Goal: Complete application form: Complete application form

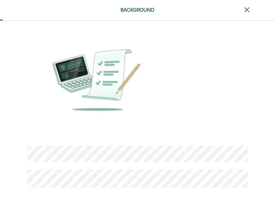
scroll to position [25, 0]
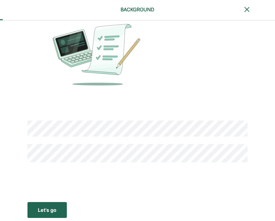
click at [52, 207] on div "Let’s go" at bounding box center [47, 209] width 19 height 7
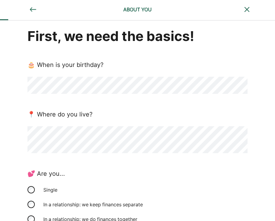
scroll to position [0, 0]
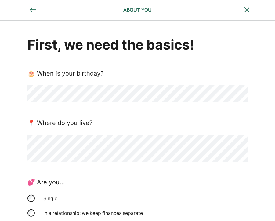
click at [6, 156] on div "First, we need the basics! 🎂 When is your birthday? 📍 Where do you live? 💕 Are …" at bounding box center [137, 193] width 275 height 345
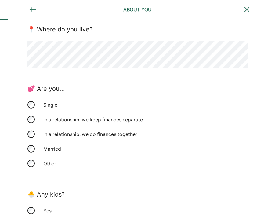
scroll to position [94, 0]
click at [54, 149] on div "Married" at bounding box center [70, 148] width 61 height 15
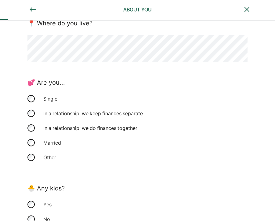
scroll to position [167, 0]
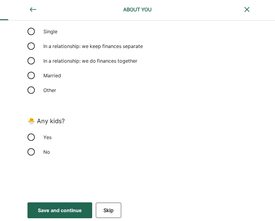
click at [49, 137] on div "Yes" at bounding box center [70, 137] width 61 height 15
click at [62, 211] on div "Save and continue" at bounding box center [60, 210] width 44 height 7
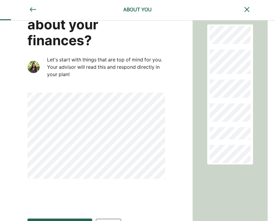
scroll to position [69, 0]
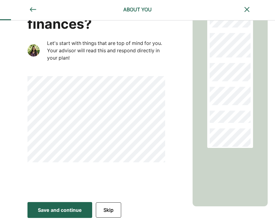
click at [49, 213] on div "Save and continue" at bounding box center [60, 209] width 44 height 7
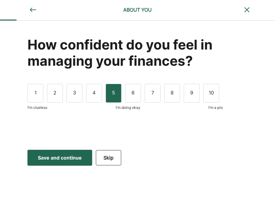
click at [117, 96] on div "5" at bounding box center [114, 93] width 16 height 19
click at [92, 97] on div "4" at bounding box center [94, 93] width 16 height 19
click at [68, 155] on div "Save and continue" at bounding box center [60, 157] width 44 height 7
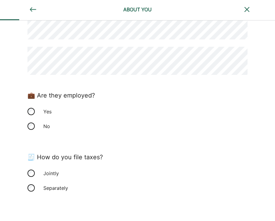
click at [46, 111] on div "Yes" at bounding box center [70, 111] width 61 height 15
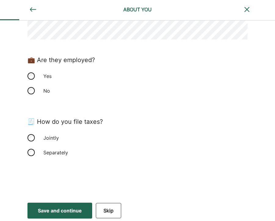
scroll to position [101, 0]
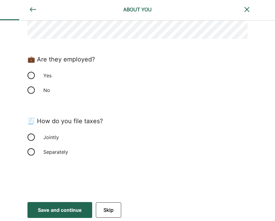
click at [45, 154] on div "Separately" at bounding box center [70, 152] width 61 height 15
click at [66, 210] on div "Save and continue" at bounding box center [60, 209] width 44 height 7
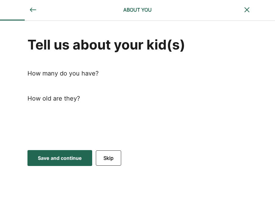
scroll to position [0, 0]
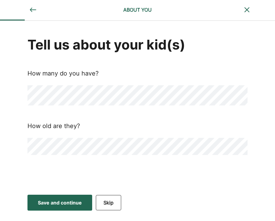
click at [50, 206] on div "Save and continue" at bounding box center [60, 202] width 44 height 7
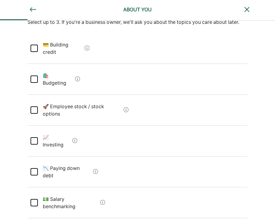
scroll to position [62, 0]
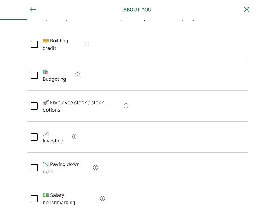
click at [58, 64] on Budgeting "🛍️ Budgeting" at bounding box center [55, 75] width 35 height 24
click at [61, 125] on Investing "📈 Investing" at bounding box center [54, 137] width 32 height 24
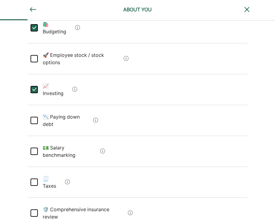
scroll to position [119, 0]
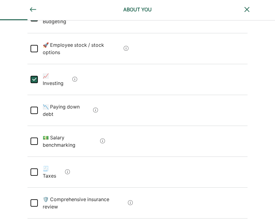
click at [76, 98] on debt "📉 Paying down debt" at bounding box center [64, 110] width 53 height 24
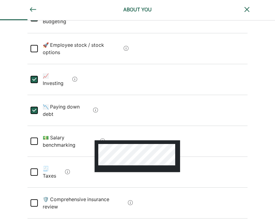
click at [101, 140] on div at bounding box center [138, 156] width 86 height 32
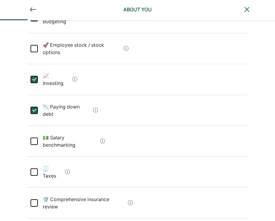
click at [84, 129] on benchmarking "💵 Salary benchmarking" at bounding box center [68, 141] width 60 height 24
click at [53, 160] on Taxes "🧾 Taxes" at bounding box center [50, 172] width 25 height 24
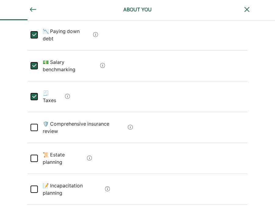
scroll to position [195, 0]
click at [114, 115] on review "🛡️ Comprehensive insurance review" at bounding box center [82, 127] width 88 height 24
click at [67, 146] on planning "📜 Estate planning" at bounding box center [61, 158] width 47 height 24
click at [87, 177] on planning "📝 Incapacitation planning" at bounding box center [70, 189] width 65 height 24
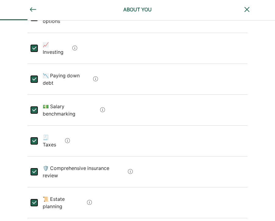
scroll to position [151, 0]
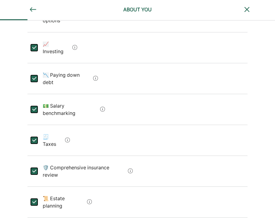
click at [34, 105] on div "L" at bounding box center [33, 108] width 7 height 7
click at [37, 137] on div "L" at bounding box center [34, 140] width 7 height 7
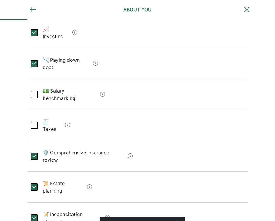
scroll to position [167, 0]
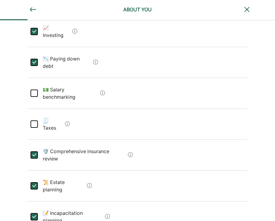
click at [35, 151] on div "L" at bounding box center [33, 154] width 7 height 7
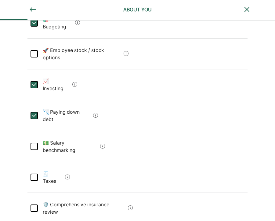
scroll to position [222, 0]
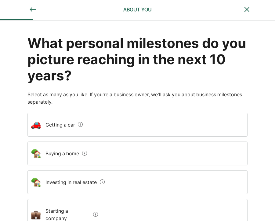
scroll to position [0, 0]
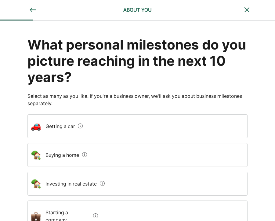
click at [32, 7] on img at bounding box center [32, 9] width 7 height 7
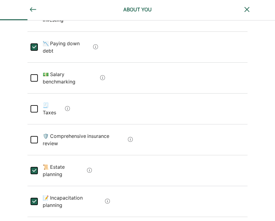
scroll to position [222, 0]
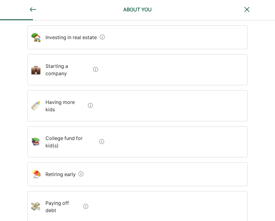
scroll to position [149, 0]
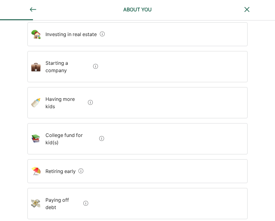
click at [126, 89] on div "Having more kids" at bounding box center [137, 102] width 220 height 31
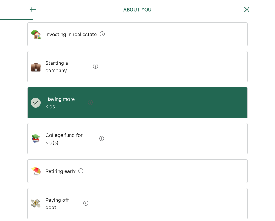
click at [127, 124] on div "College fund for kid(s)" at bounding box center [137, 138] width 220 height 31
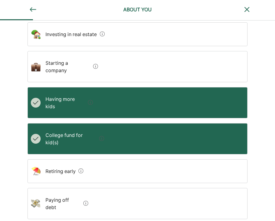
scroll to position [201, 0]
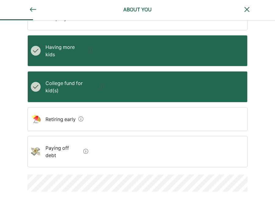
click at [121, 136] on div "Paying off debt" at bounding box center [137, 151] width 220 height 31
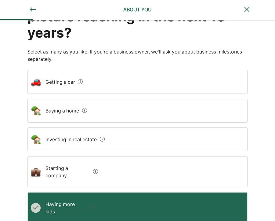
scroll to position [0, 0]
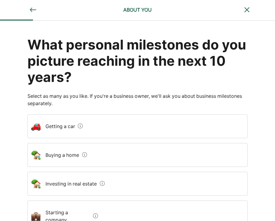
click at [108, 159] on div "Buying a home" at bounding box center [137, 155] width 220 height 24
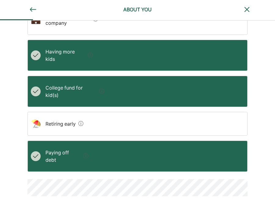
scroll to position [201, 0]
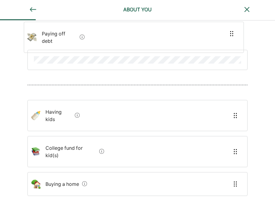
scroll to position [49, 0]
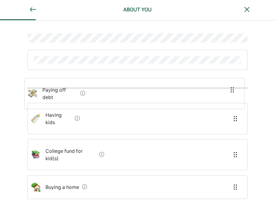
drag, startPoint x: 115, startPoint y: 120, endPoint x: 111, endPoint y: 79, distance: 41.7
click at [112, 86] on div "Having kids College fund for kid(s) Paying off debt Buying a home" at bounding box center [137, 100] width 220 height 256
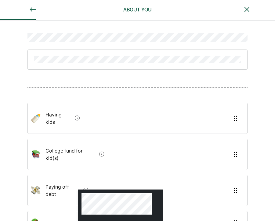
scroll to position [50, 0]
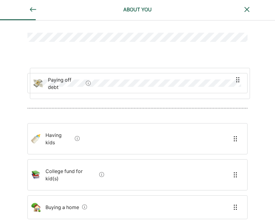
drag, startPoint x: 88, startPoint y: 171, endPoint x: 90, endPoint y: 75, distance: 96.9
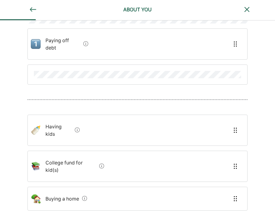
scroll to position [67, 0]
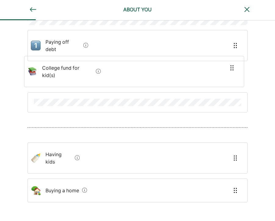
drag, startPoint x: 77, startPoint y: 148, endPoint x: 73, endPoint y: 63, distance: 84.4
click at [73, 63] on div "Paying off debt Having kids College fund for kid(s) Buying a home" at bounding box center [137, 92] width 220 height 277
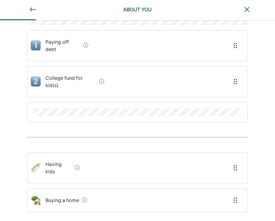
click at [64, 156] on kids "Having kids" at bounding box center [57, 168] width 32 height 24
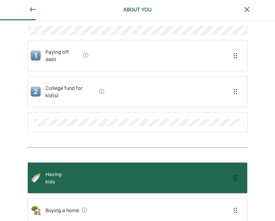
scroll to position [58, 0]
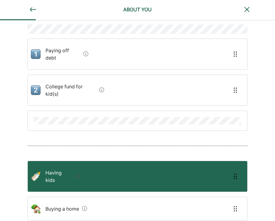
click at [96, 161] on div "Having kids" at bounding box center [137, 176] width 220 height 31
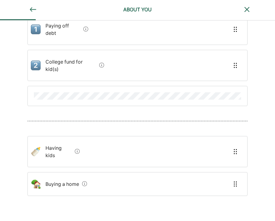
scroll to position [99, 0]
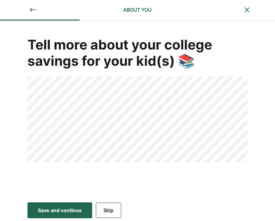
click at [47, 209] on div "Save and continue" at bounding box center [60, 210] width 44 height 7
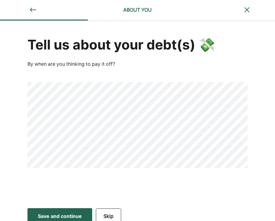
scroll to position [6, 0]
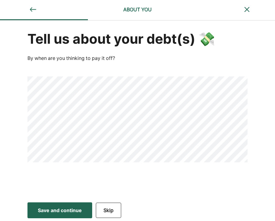
click at [41, 208] on div "Save and continue" at bounding box center [60, 210] width 44 height 7
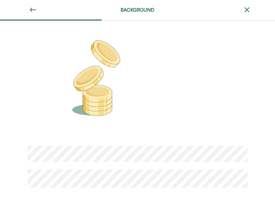
scroll to position [25, 0]
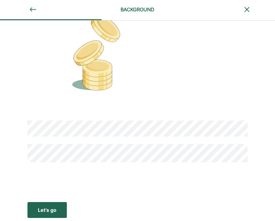
click at [49, 211] on div "Let’s go" at bounding box center [47, 209] width 19 height 7
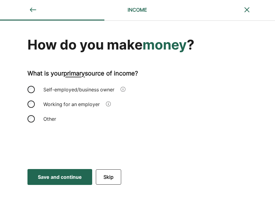
scroll to position [0, 0]
click at [61, 95] on div "Self-employed/business owner" at bounding box center [79, 89] width 79 height 15
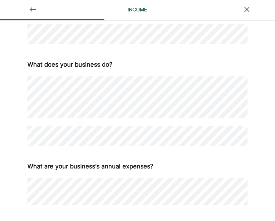
scroll to position [233, 0]
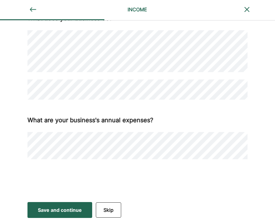
click at [41, 212] on div "Save and continue" at bounding box center [60, 209] width 44 height 7
click at [53, 211] on div "Save and continue" at bounding box center [60, 209] width 44 height 7
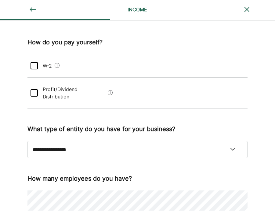
scroll to position [0, 0]
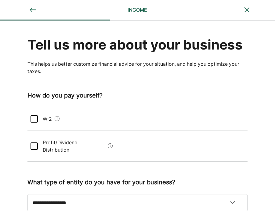
click at [87, 147] on Distribution "Profit/Dividend Distribution" at bounding box center [72, 146] width 68 height 24
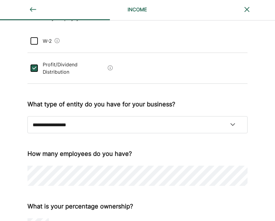
scroll to position [80, 0]
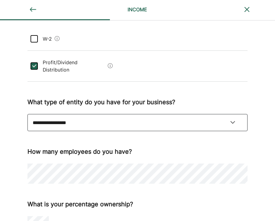
click at [103, 118] on select "**********" at bounding box center [137, 122] width 220 height 17
select select "**********"
click at [27, 114] on select "**********" at bounding box center [137, 122] width 220 height 17
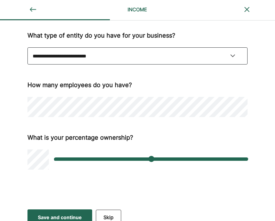
scroll to position [146, 0]
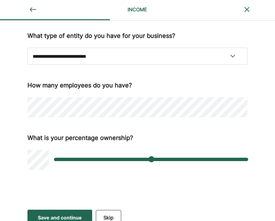
click at [135, 119] on div "**********" at bounding box center [137, 29] width 220 height 281
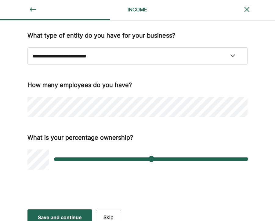
click at [64, 214] on div "Save and continue" at bounding box center [60, 217] width 44 height 7
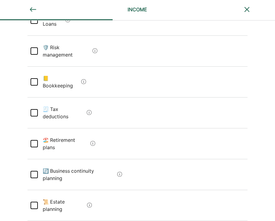
scroll to position [133, 0]
click at [64, 193] on planning "📜 Estate planning" at bounding box center [61, 205] width 47 height 24
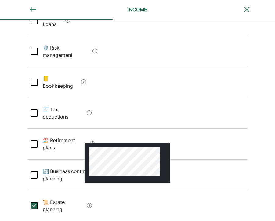
click at [93, 143] on div at bounding box center [128, 163] width 86 height 40
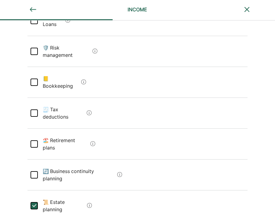
click at [79, 132] on plans "🏖️ Retirement plans" at bounding box center [63, 144] width 50 height 24
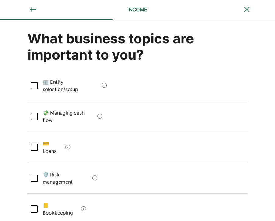
scroll to position [0, 0]
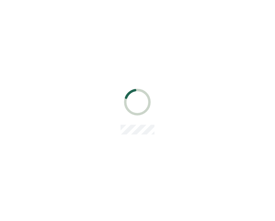
click at [56, 116] on div at bounding box center [137, 110] width 275 height 221
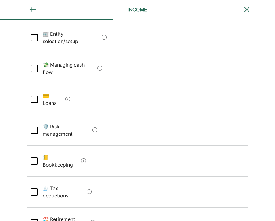
click at [79, 211] on plans "🏖️ Retirement plans" at bounding box center [63, 223] width 50 height 24
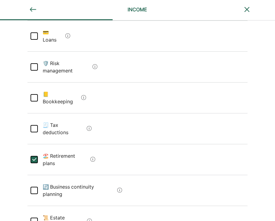
scroll to position [118, 0]
click at [70, 209] on planning "📜 Estate planning" at bounding box center [61, 221] width 47 height 24
click at [76, 116] on deductions "🧾 Tax deductions" at bounding box center [61, 128] width 46 height 24
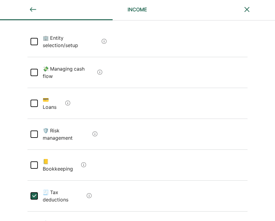
scroll to position [49, 0]
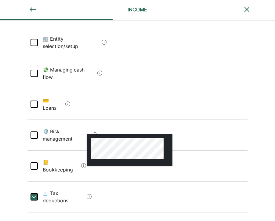
click at [95, 132] on img at bounding box center [95, 134] width 5 height 5
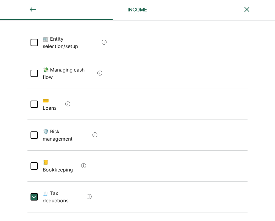
click at [68, 123] on management "🛡️ Risk management" at bounding box center [64, 135] width 52 height 24
click at [52, 92] on Loans "💳 Loans" at bounding box center [50, 104] width 25 height 24
click at [91, 40] on selection\/setup "🏢 Entity selection/setup" at bounding box center [68, 42] width 61 height 24
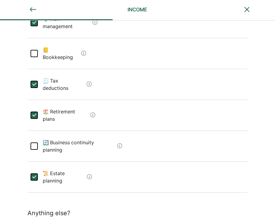
scroll to position [175, 0]
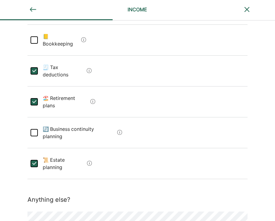
click at [22, 153] on div "What business topics are important to you? L 🏢 Entity selection/setup 💸 Managin…" at bounding box center [137, 56] width 275 height 420
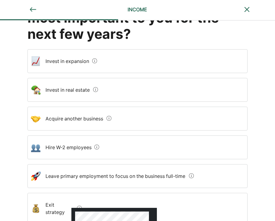
scroll to position [33, 0]
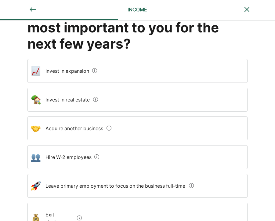
click at [82, 66] on expansion "Invest in expansion" at bounding box center [65, 70] width 49 height 17
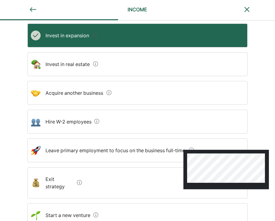
scroll to position [151, 0]
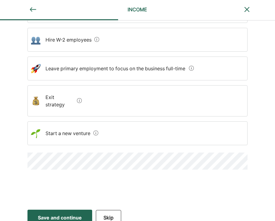
click at [72, 214] on div "Save and continue" at bounding box center [60, 217] width 44 height 7
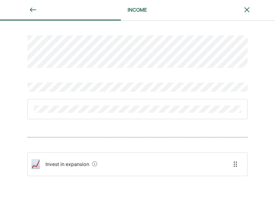
scroll to position [20, 0]
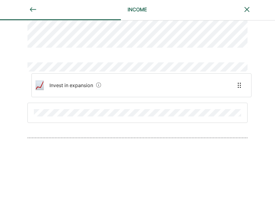
drag, startPoint x: 74, startPoint y: 147, endPoint x: 78, endPoint y: 87, distance: 60.0
click at [78, 87] on div "Invest in expansion" at bounding box center [137, 92] width 220 height 183
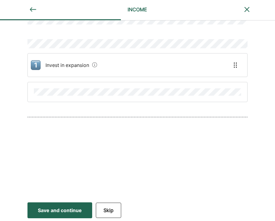
click at [59, 210] on div "Save and continue" at bounding box center [60, 210] width 44 height 7
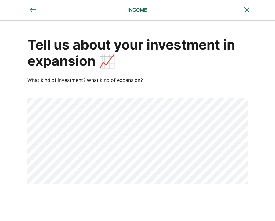
scroll to position [22, 0]
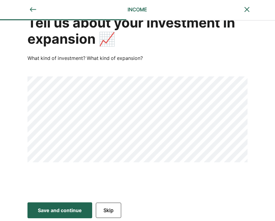
click at [50, 212] on div "Save and continue" at bounding box center [60, 210] width 44 height 7
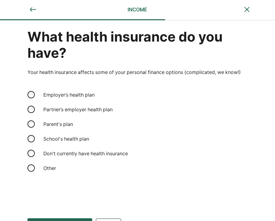
scroll to position [0, 0]
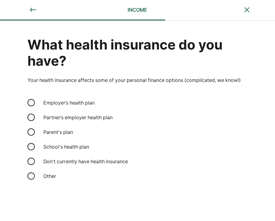
click at [83, 117] on div "Partner’s employer health plan" at bounding box center [78, 117] width 77 height 15
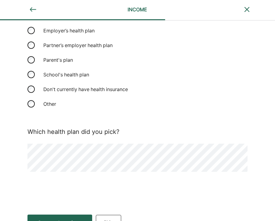
scroll to position [84, 0]
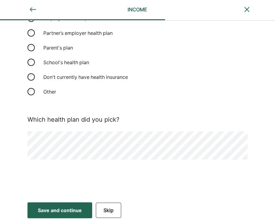
click at [60, 212] on div "Save and continue" at bounding box center [60, 210] width 44 height 7
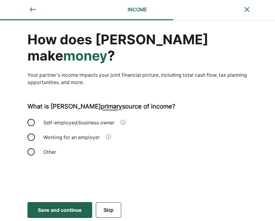
scroll to position [0, 0]
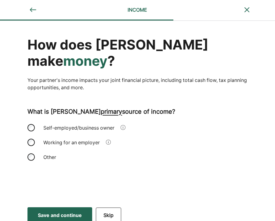
click at [79, 135] on div "Working for an employer" at bounding box center [72, 142] width 64 height 15
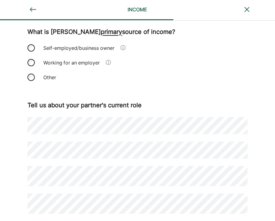
scroll to position [118, 0]
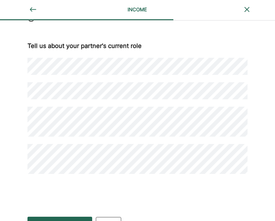
scroll to position [141, 0]
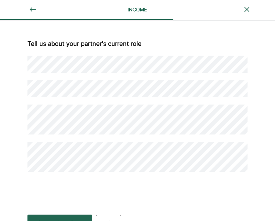
click at [113, 215] on button "Skip" at bounding box center [108, 222] width 25 height 15
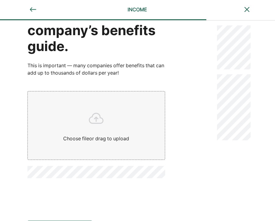
scroll to position [48, 0]
